Goal: Task Accomplishment & Management: Use online tool/utility

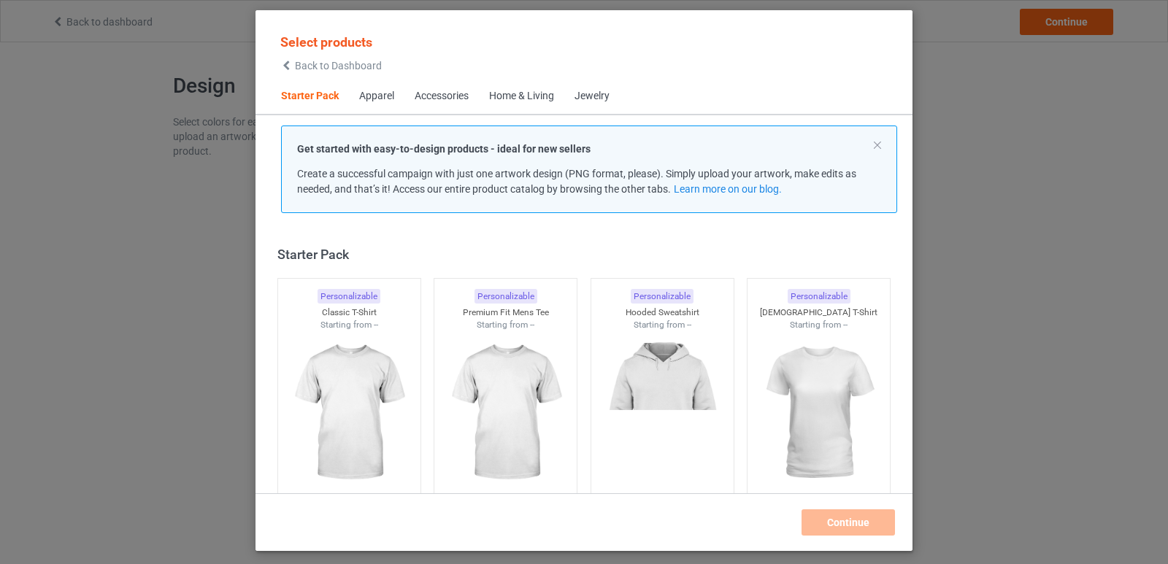
scroll to position [19, 0]
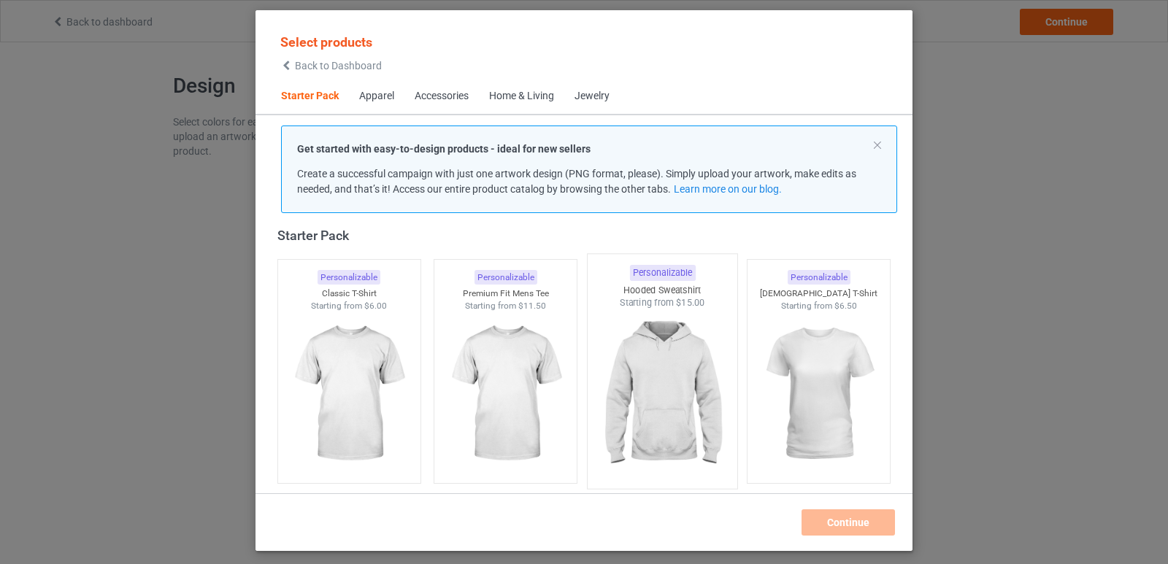
click at [686, 325] on img at bounding box center [662, 396] width 137 height 172
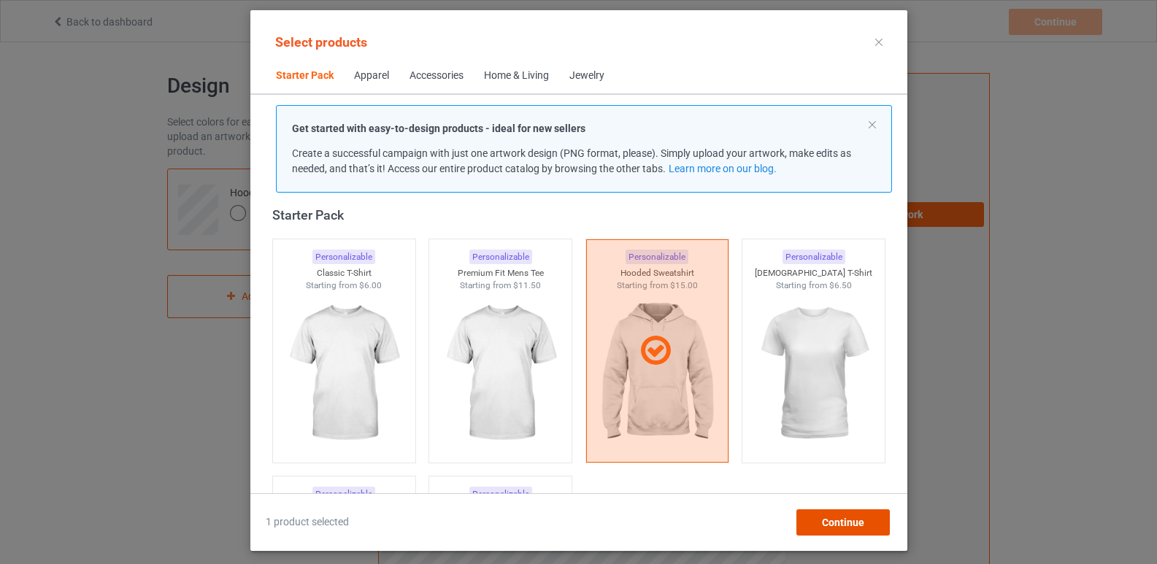
click at [823, 518] on span "Continue" at bounding box center [842, 523] width 42 height 12
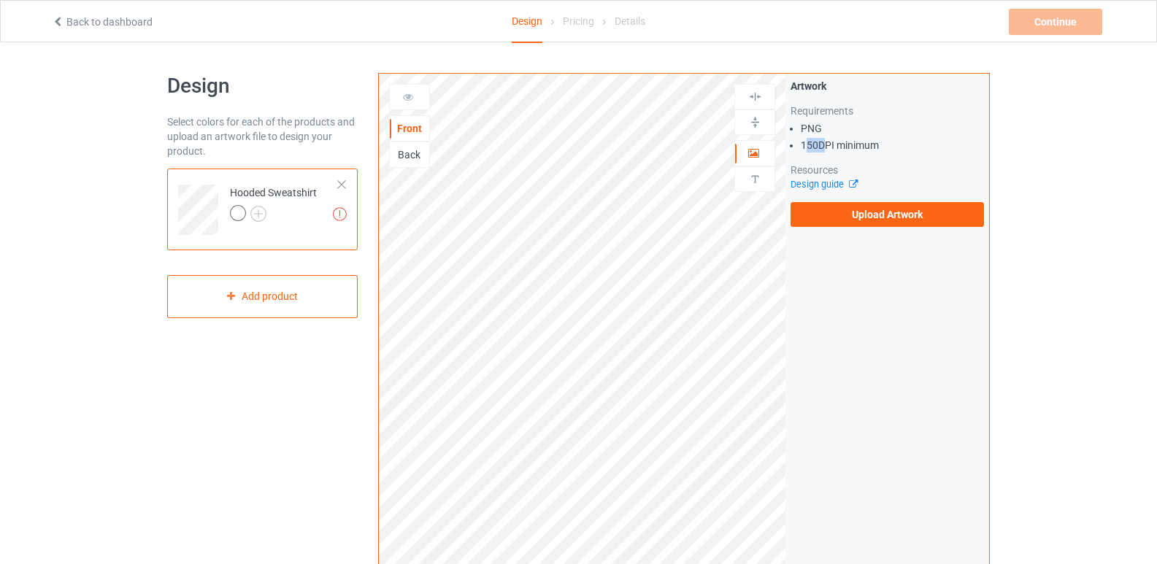
drag, startPoint x: 821, startPoint y: 145, endPoint x: 805, endPoint y: 145, distance: 16.8
click at [805, 145] on li "150 DPI minimum" at bounding box center [892, 145] width 183 height 15
click at [258, 218] on img at bounding box center [258, 214] width 16 height 16
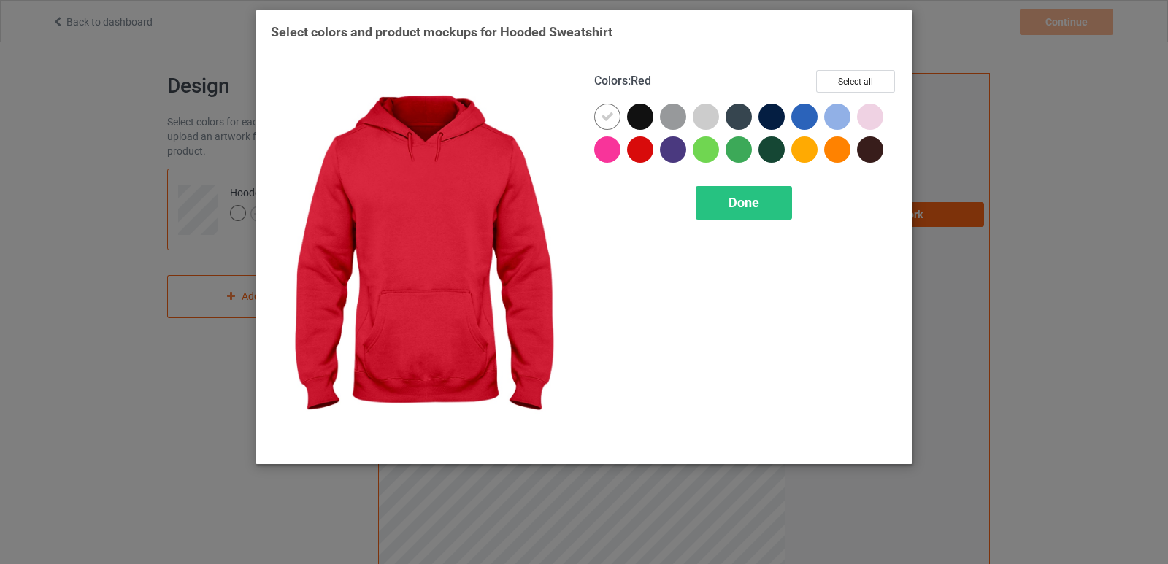
click at [641, 139] on div at bounding box center [640, 150] width 26 height 26
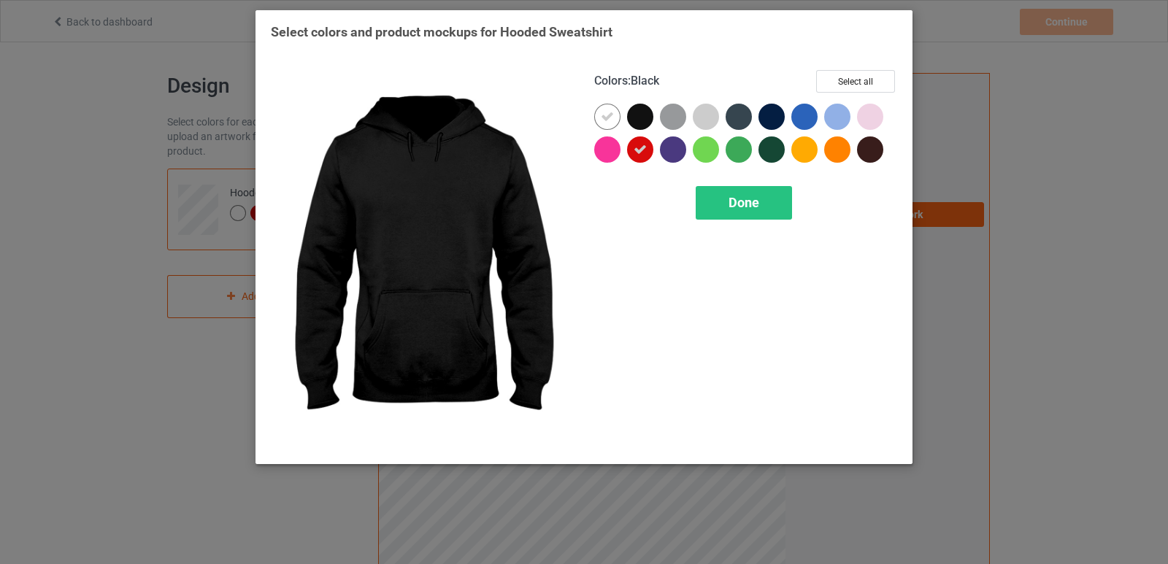
click at [632, 125] on div at bounding box center [640, 117] width 26 height 26
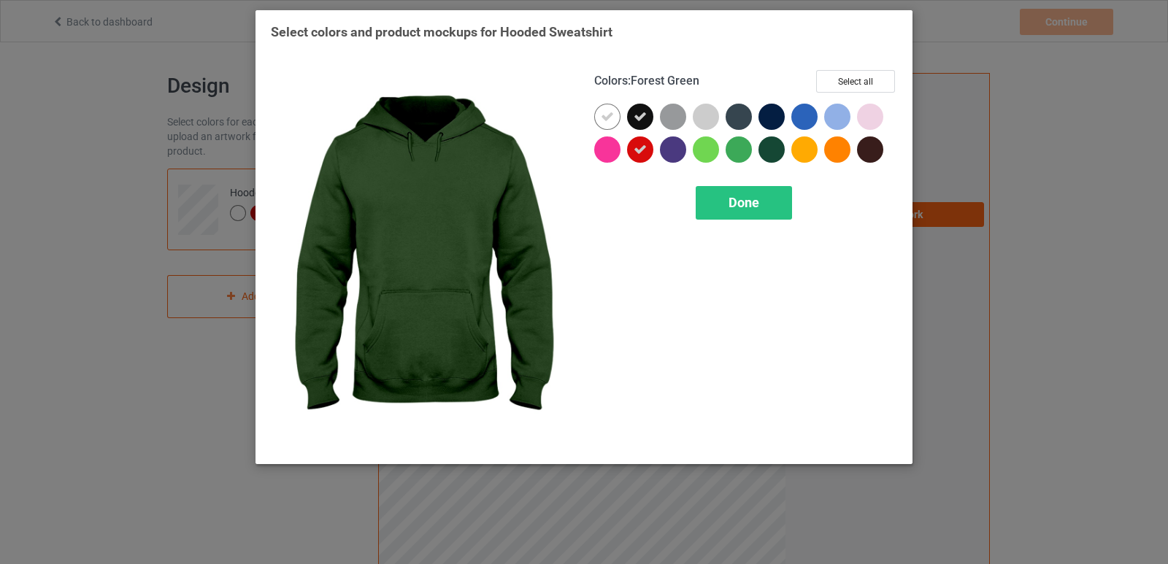
click at [771, 140] on div at bounding box center [772, 150] width 26 height 26
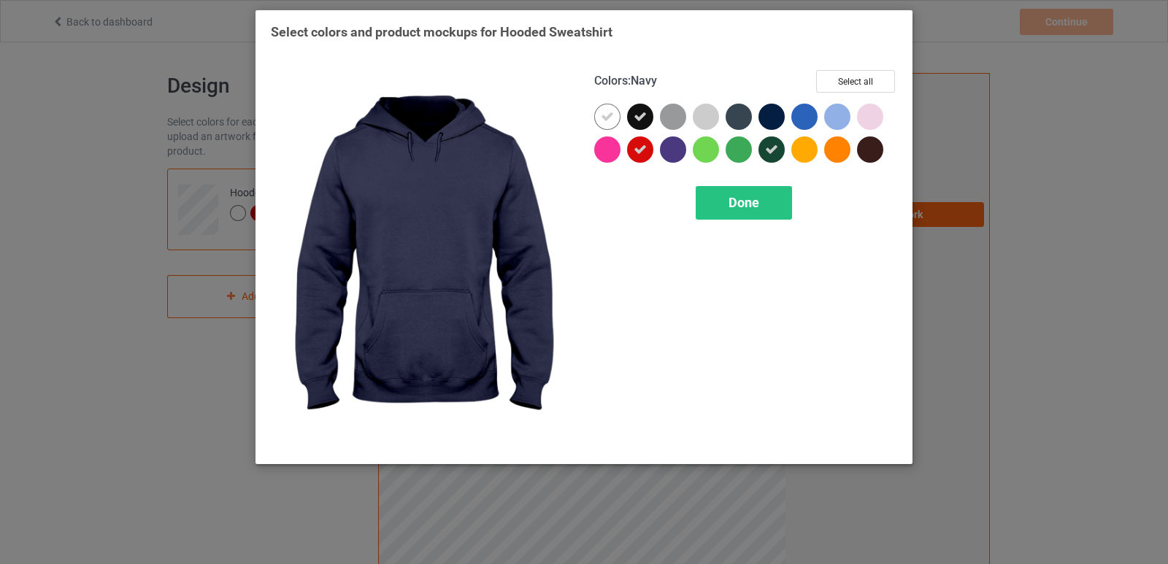
click at [764, 118] on div at bounding box center [772, 117] width 26 height 26
click at [987, 65] on div "Select colors and product mockups for Hooded Sweatshirt Colors : Navy Select al…" at bounding box center [584, 282] width 1168 height 564
